Goal: Transaction & Acquisition: Purchase product/service

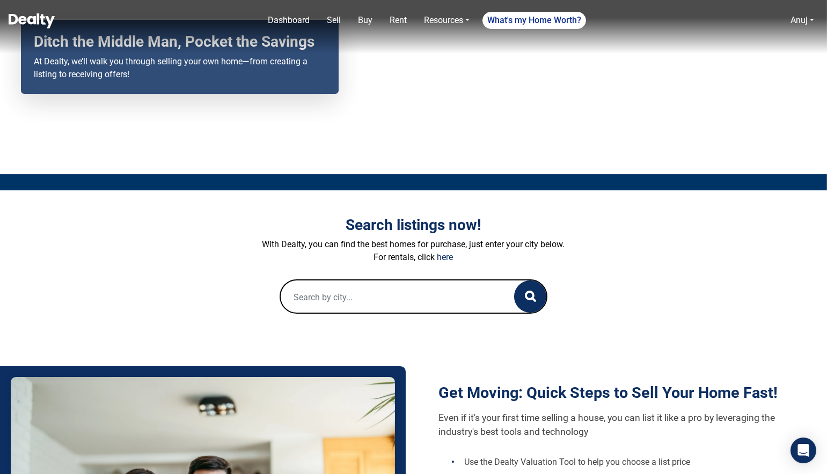
scroll to position [189, 0]
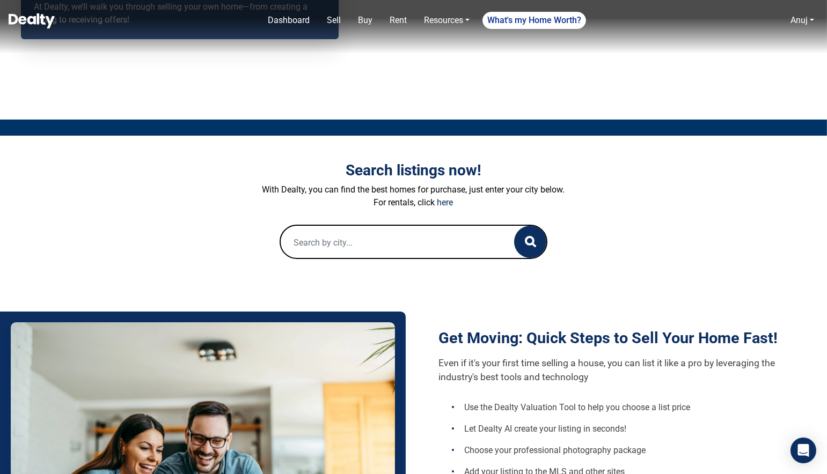
click at [384, 247] on input "text" at bounding box center [387, 243] width 212 height 34
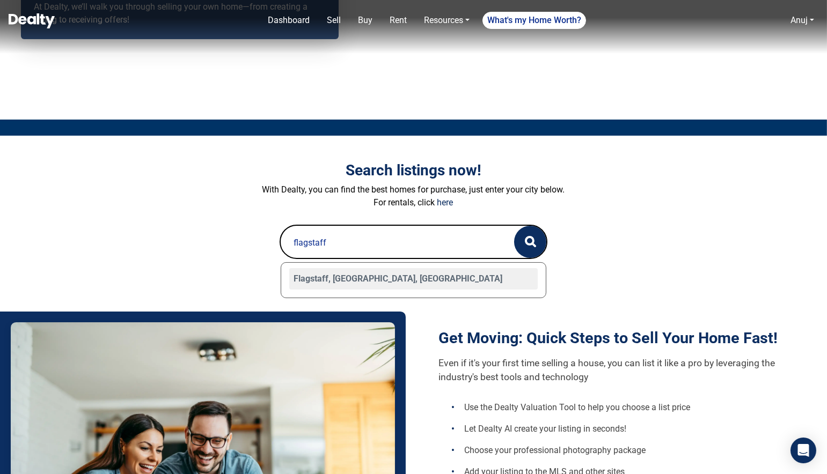
click at [333, 272] on div "Flagstaff, [GEOGRAPHIC_DATA], [GEOGRAPHIC_DATA]" at bounding box center [413, 278] width 249 height 21
type input "Flagstaff, [GEOGRAPHIC_DATA], [GEOGRAPHIC_DATA]"
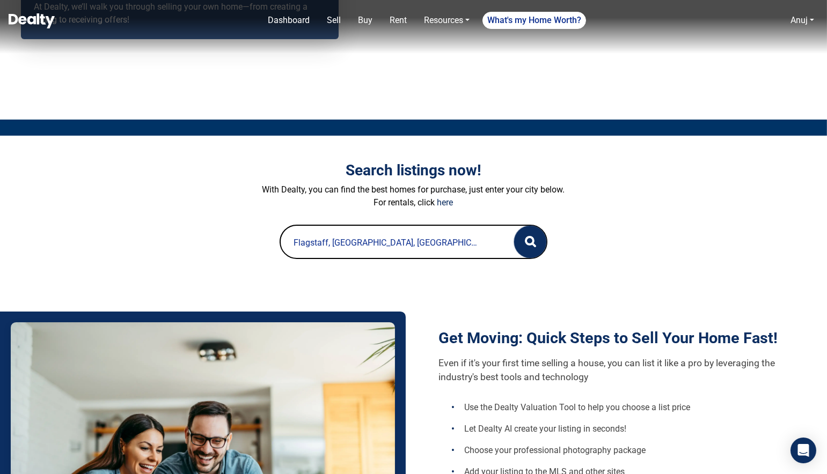
click at [536, 236] on button "button" at bounding box center [530, 242] width 32 height 32
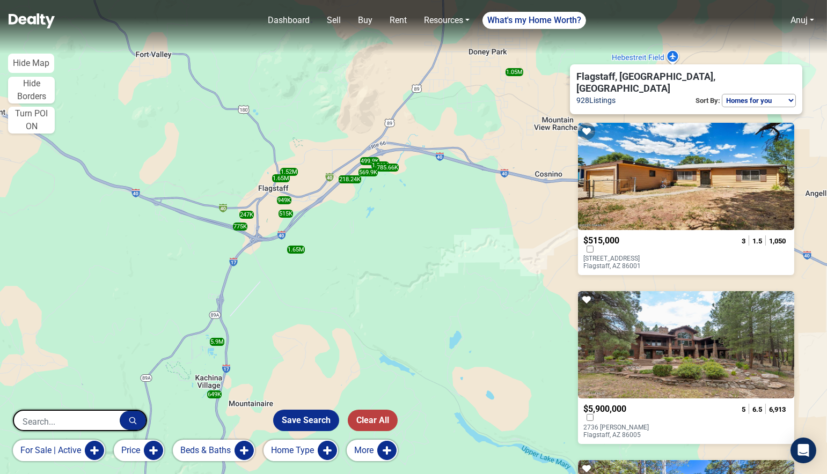
click at [98, 419] on input "text" at bounding box center [67, 421] width 106 height 21
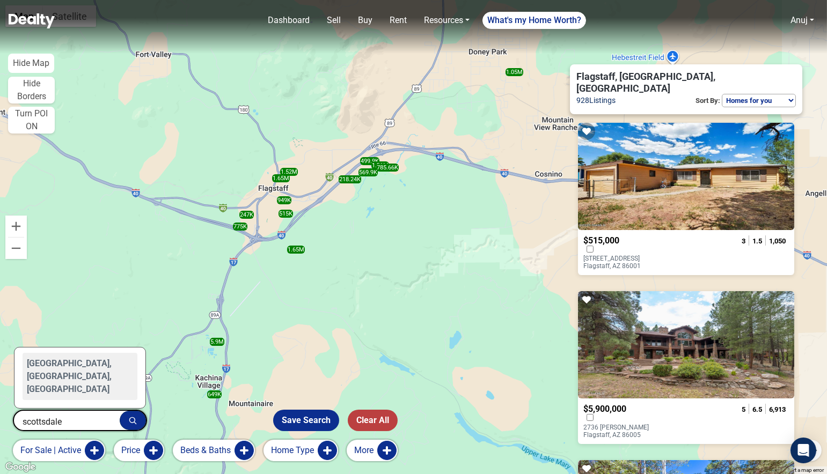
click at [72, 390] on div "Scottsdale, AZ, USA" at bounding box center [80, 376] width 115 height 47
type input "Scottsdale, AZ, USA"
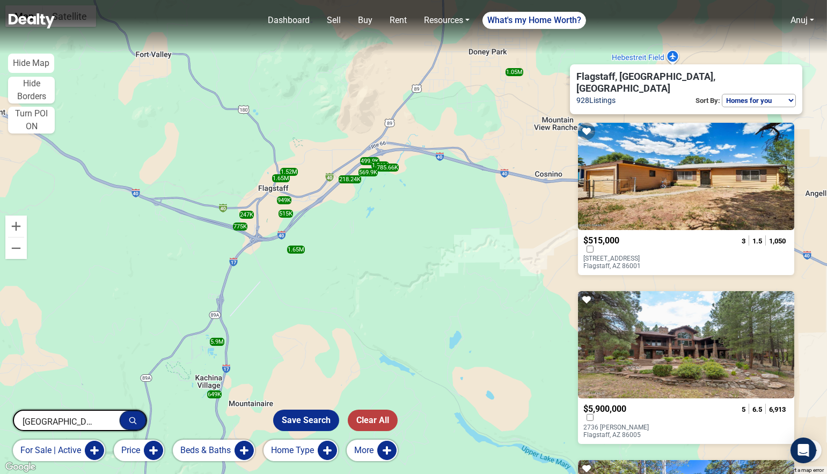
click at [132, 418] on icon "button" at bounding box center [133, 421] width 8 height 8
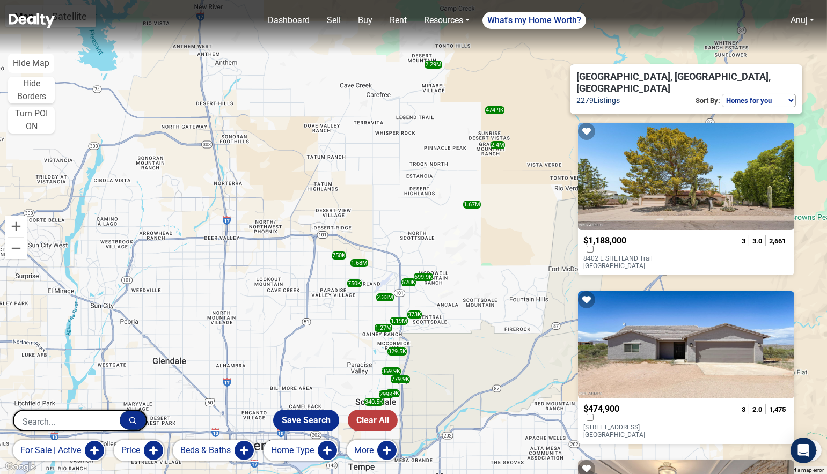
click at [75, 419] on input "text" at bounding box center [67, 421] width 106 height 21
click at [43, 393] on div "Flagstaff, [GEOGRAPHIC_DATA], [GEOGRAPHIC_DATA]" at bounding box center [80, 376] width 115 height 47
type input "Flagstaff, AZ, USA"
click at [131, 422] on circle "button" at bounding box center [131, 419] width 5 height 5
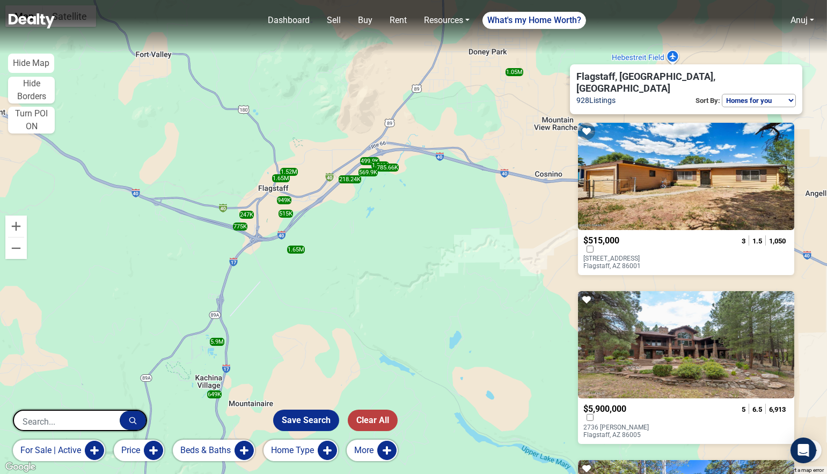
click at [619, 235] on span "$515,000" at bounding box center [601, 240] width 36 height 10
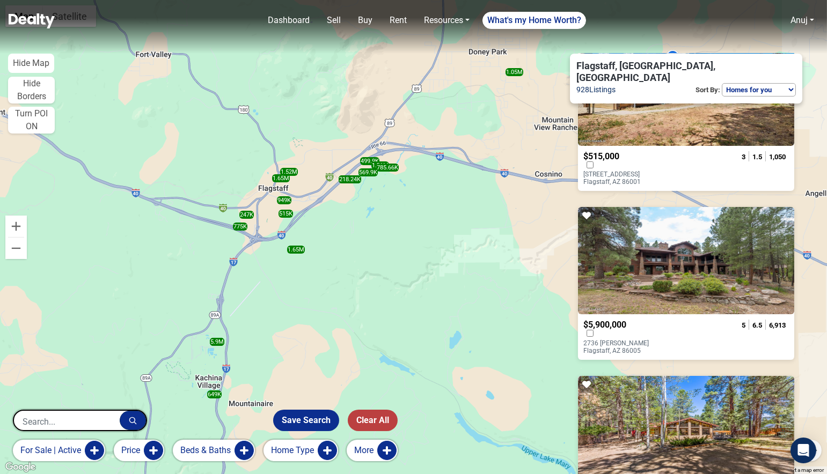
scroll to position [188, 0]
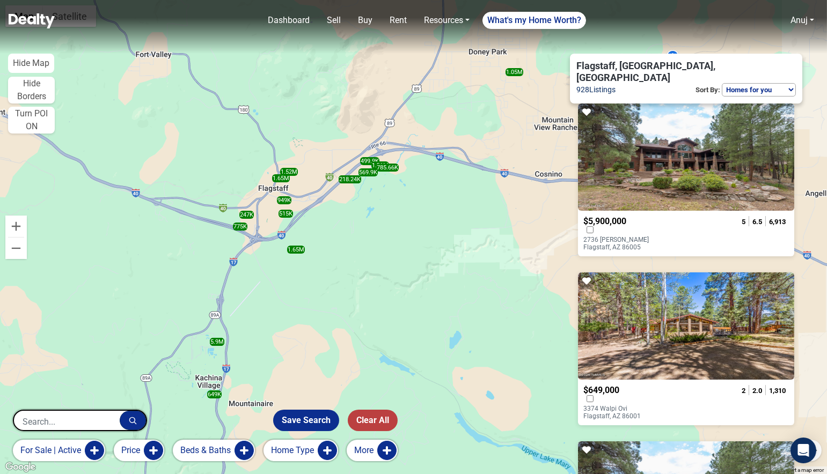
click at [650, 211] on div "$5,900,000 2736 Andrew Douglass Flagstaff, AZ 86005 5 6.5 6,913" at bounding box center [686, 234] width 216 height 46
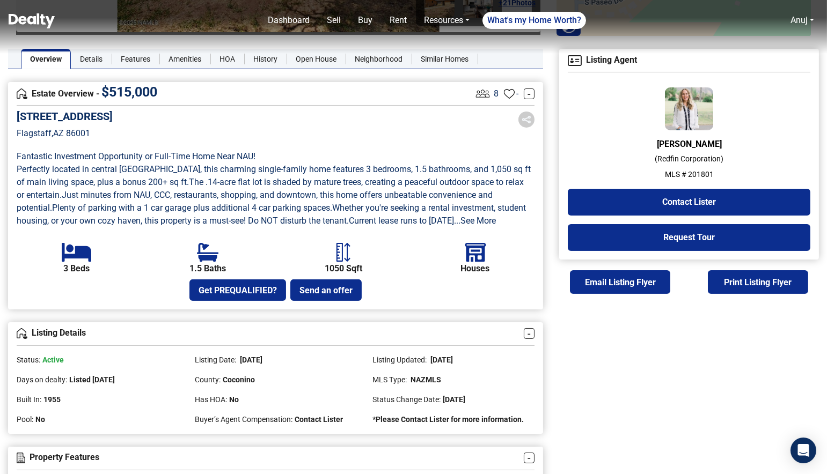
scroll to position [249, 0]
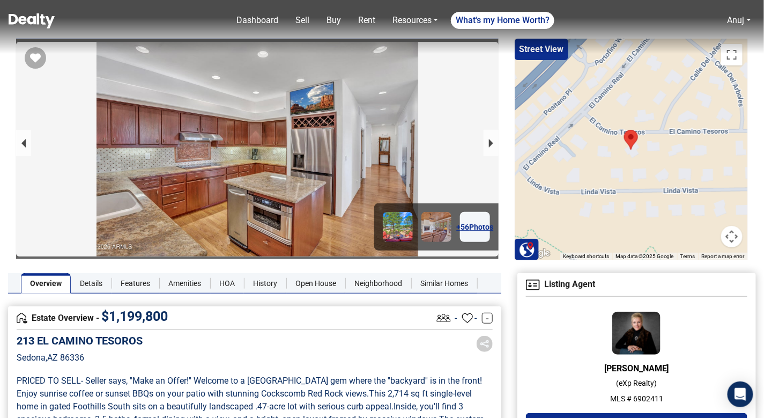
scroll to position [21, 0]
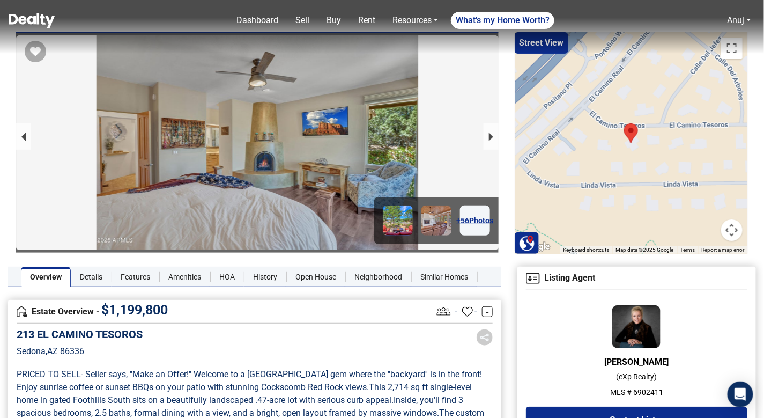
click at [37, 17] on img at bounding box center [32, 20] width 46 height 15
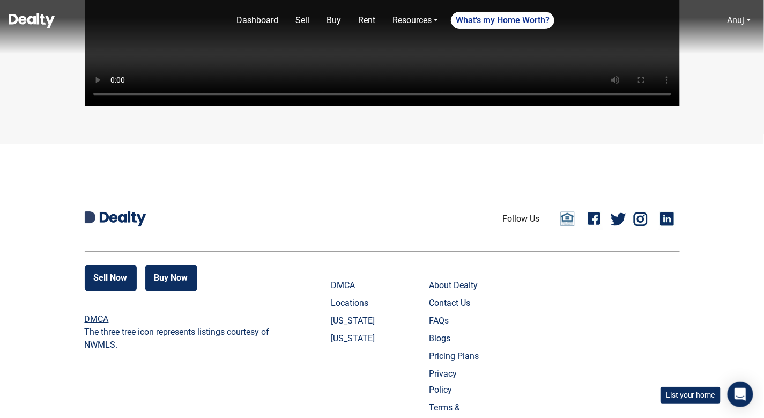
scroll to position [2572, 0]
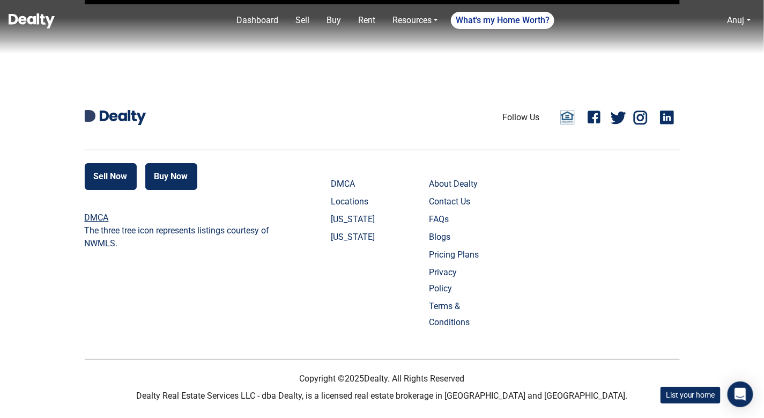
click at [35, 26] on img at bounding box center [32, 20] width 46 height 15
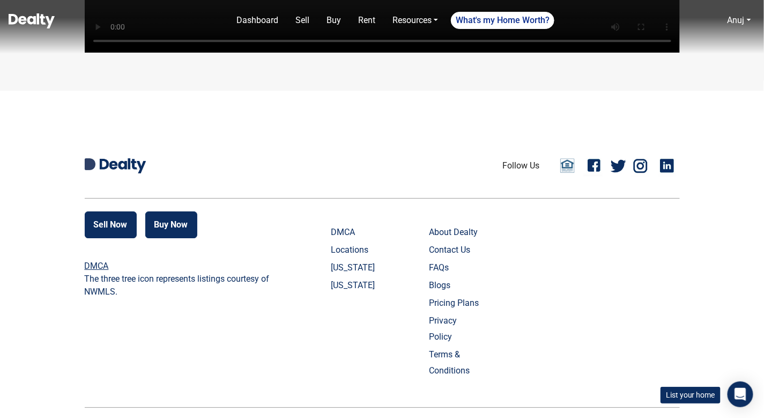
scroll to position [2572, 0]
